Goal: Transaction & Acquisition: Purchase product/service

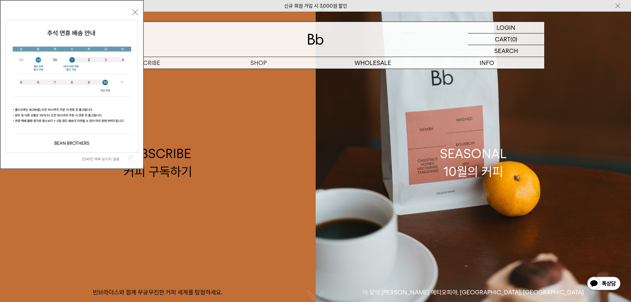
click at [136, 11] on button "닫기" at bounding box center [135, 12] width 6 height 6
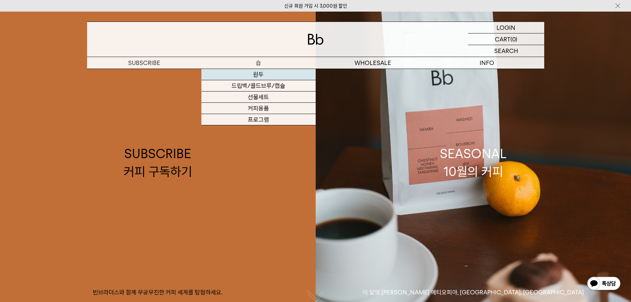
click at [263, 74] on link "원두" at bounding box center [259, 74] width 114 height 11
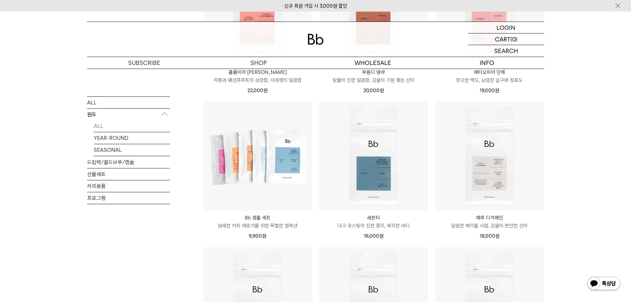
scroll to position [305, 0]
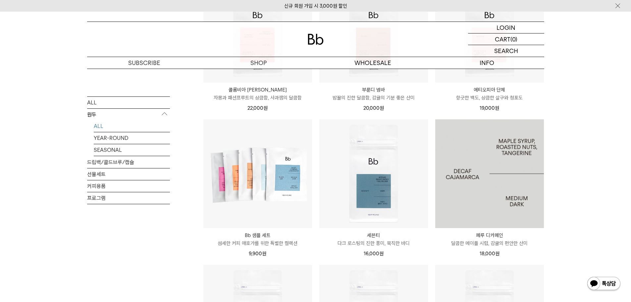
click at [468, 189] on img at bounding box center [490, 173] width 109 height 109
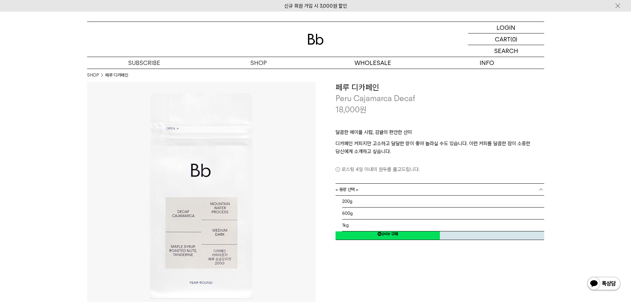
click at [357, 192] on span "= 용량 선택 =" at bounding box center [347, 190] width 23 height 12
click at [357, 212] on li "600g" at bounding box center [443, 213] width 202 height 12
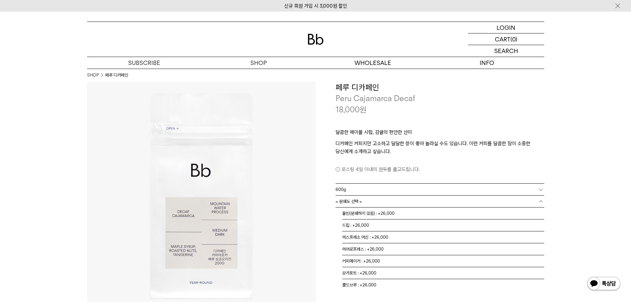
click at [358, 199] on span "= 분쇄도 선택 =" at bounding box center [349, 202] width 27 height 12
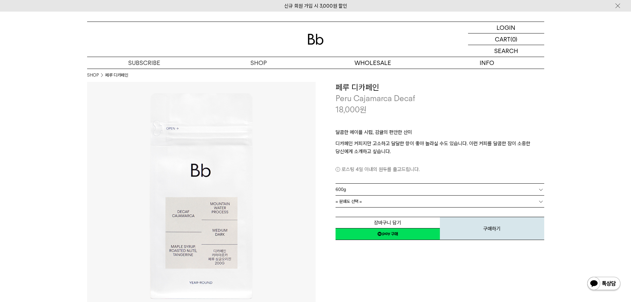
click at [357, 203] on span "= 분쇄도 선택 =" at bounding box center [349, 202] width 27 height 12
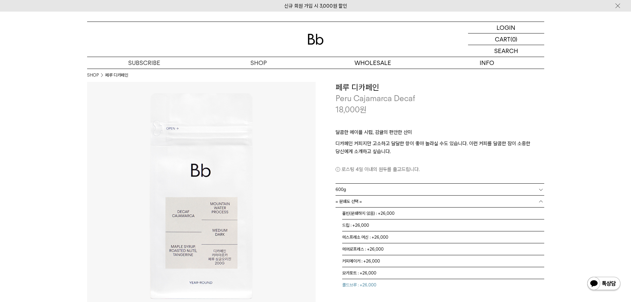
scroll to position [4, 0]
click at [348, 221] on li "드립 : +26,000" at bounding box center [443, 221] width 202 height 12
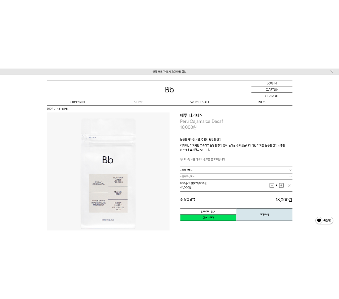
scroll to position [0, 0]
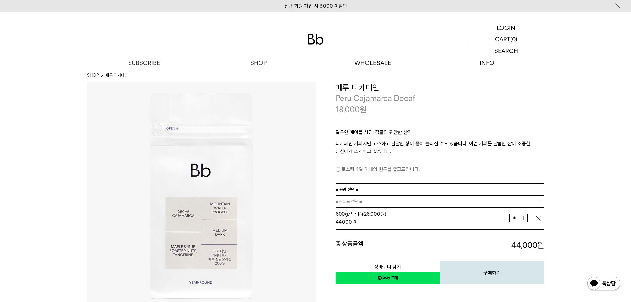
click at [539, 187] on b at bounding box center [541, 189] width 7 height 7
click at [371, 204] on li "200g" at bounding box center [443, 202] width 202 height 12
click at [526, 202] on link "= 분쇄도 선택 =" at bounding box center [440, 202] width 209 height 12
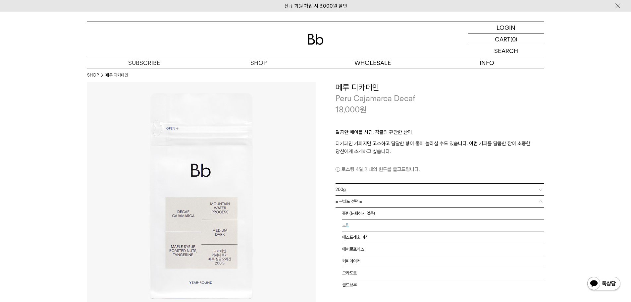
click at [368, 224] on li "드립" at bounding box center [443, 225] width 202 height 12
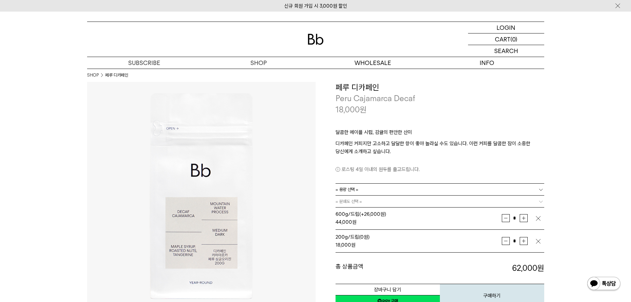
click at [537, 218] on img "button" at bounding box center [538, 218] width 7 height 7
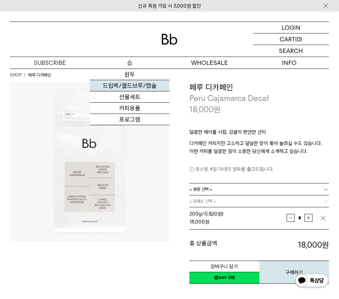
click at [135, 89] on link "드립백/콜드브루/캡슐" at bounding box center [130, 85] width 80 height 11
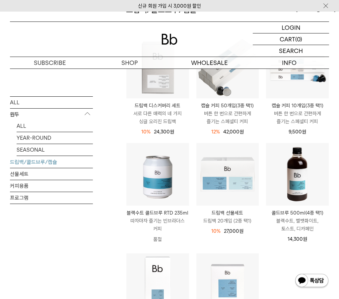
scroll to position [33, 0]
